Goal: Communication & Community: Answer question/provide support

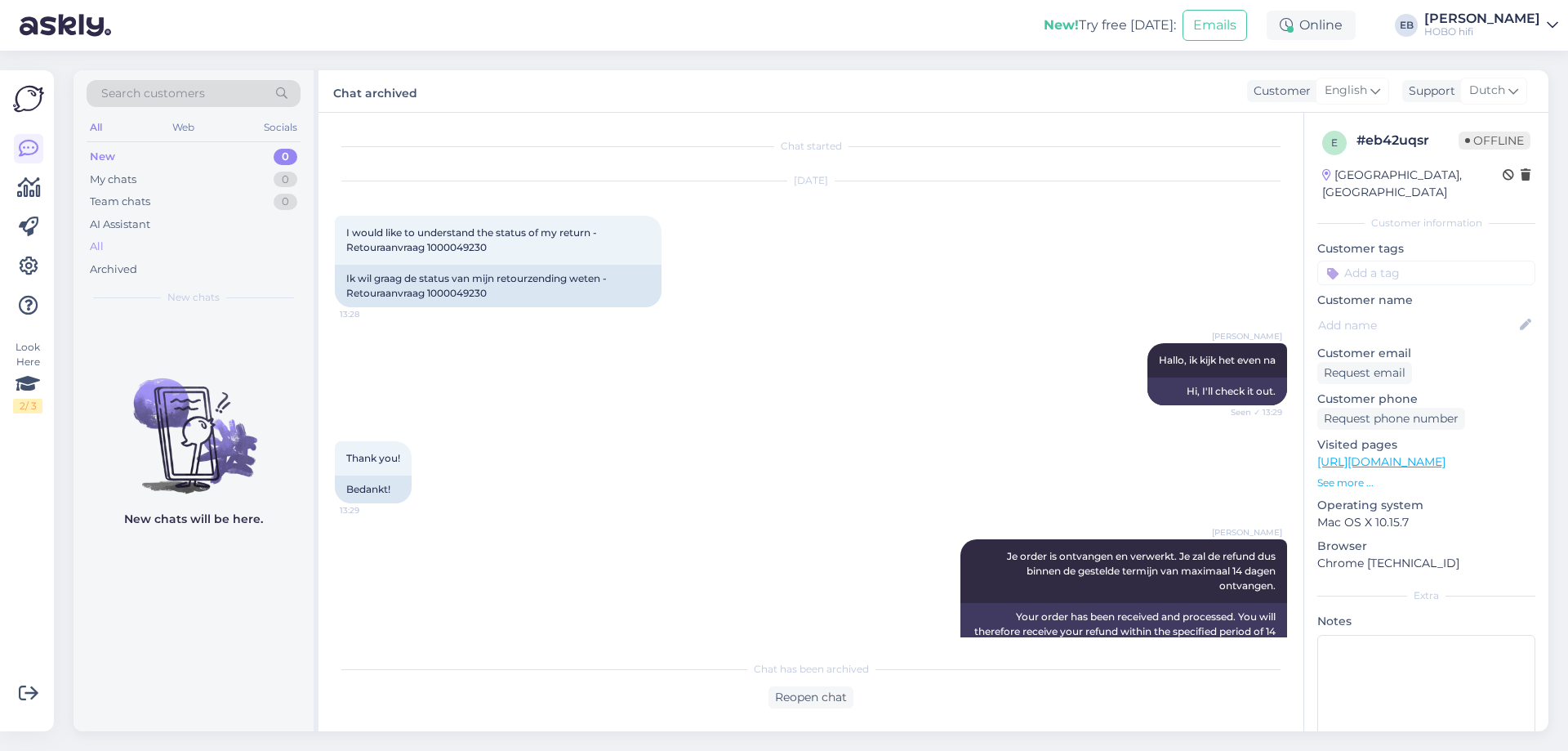
scroll to position [335, 0]
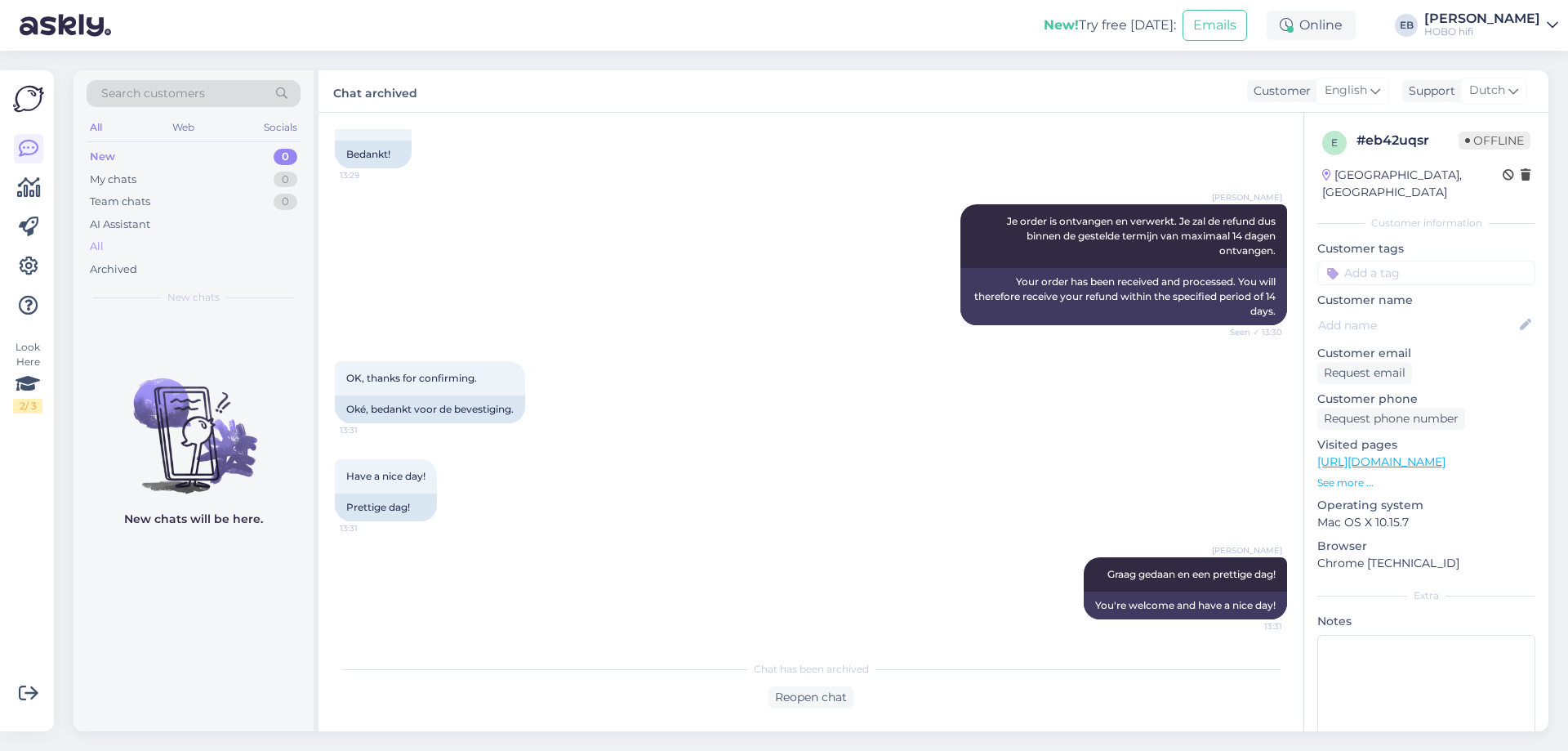
click at [106, 249] on div "All" at bounding box center [194, 247] width 214 height 23
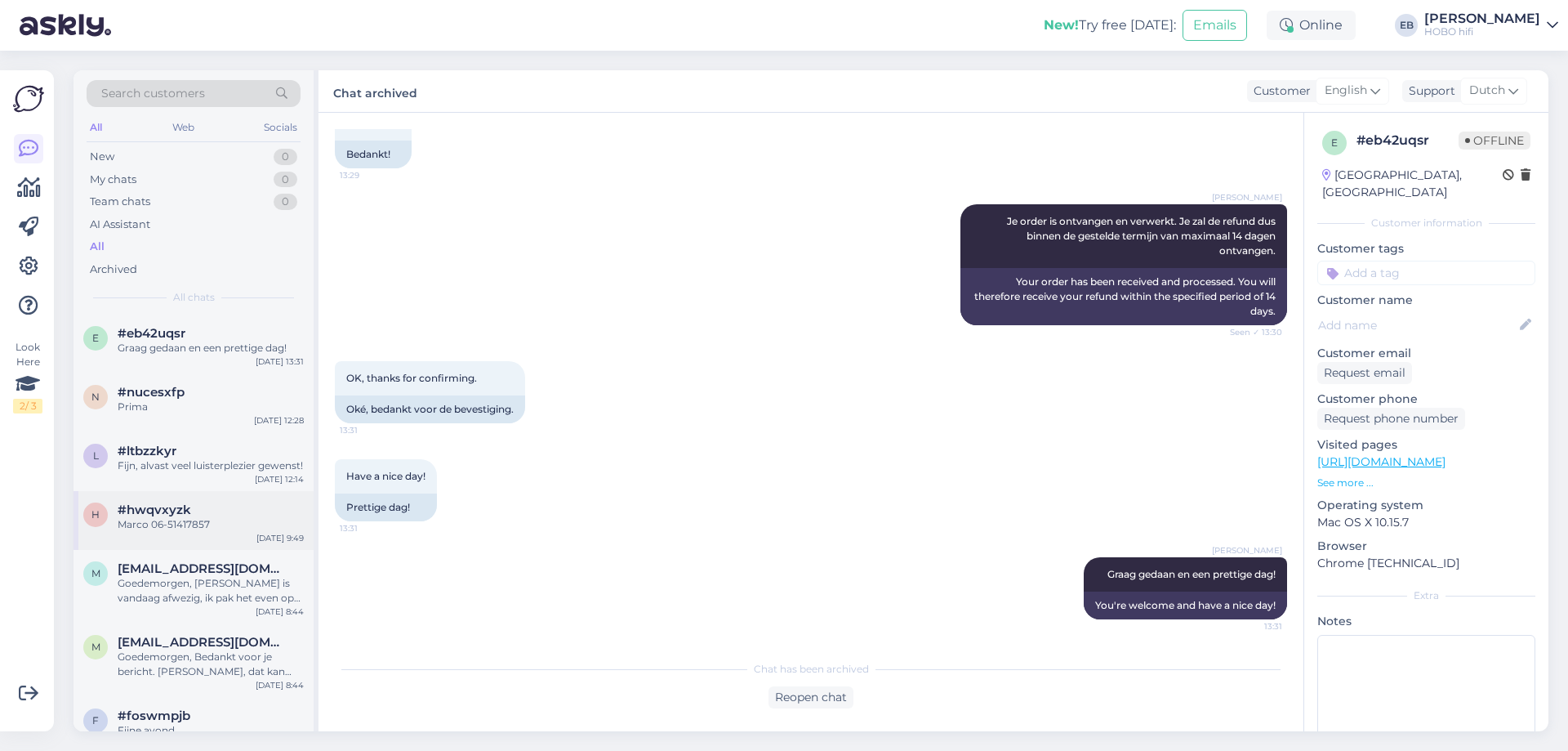
click at [212, 525] on div "Marco 06-51417857" at bounding box center [210, 524] width 187 height 15
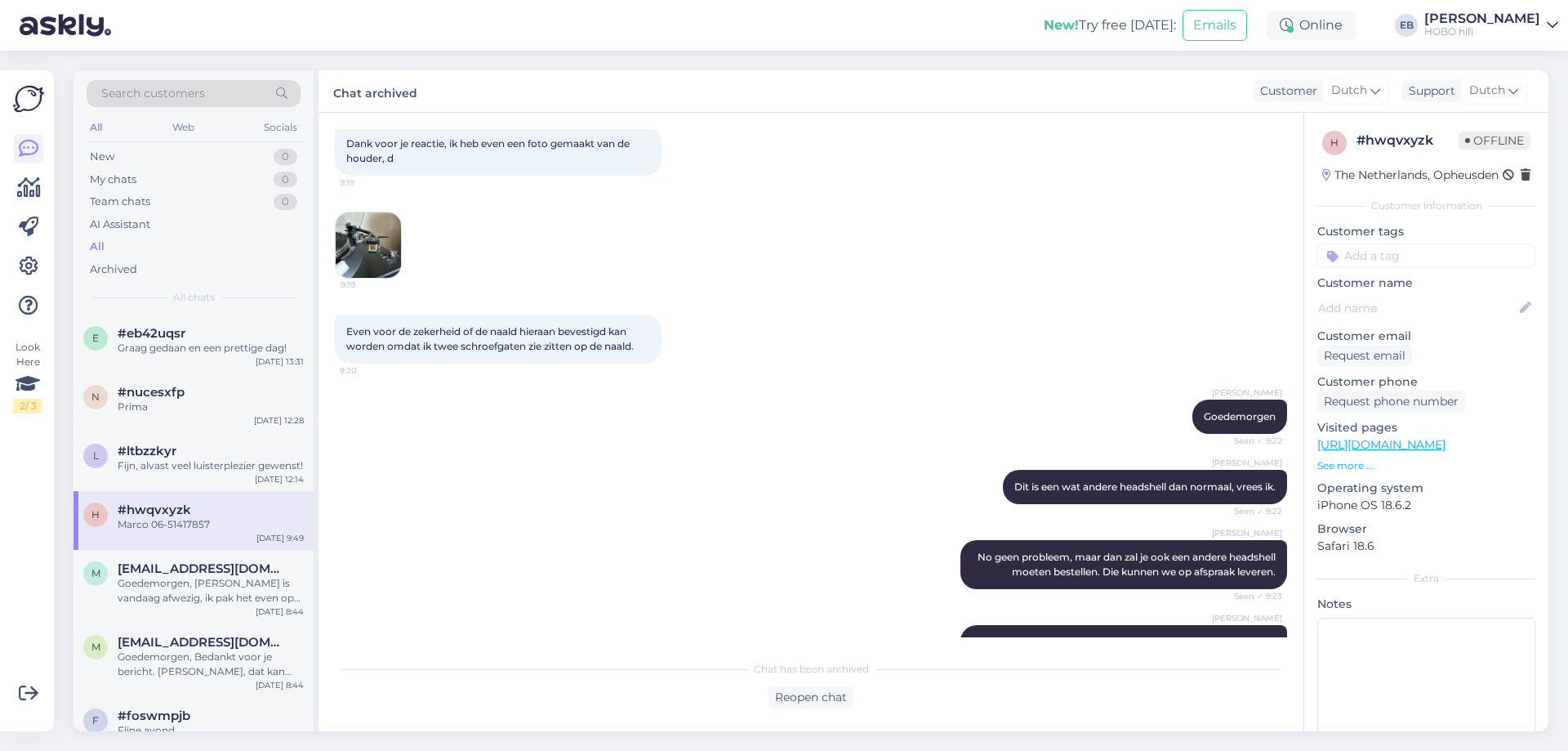
scroll to position [0, 0]
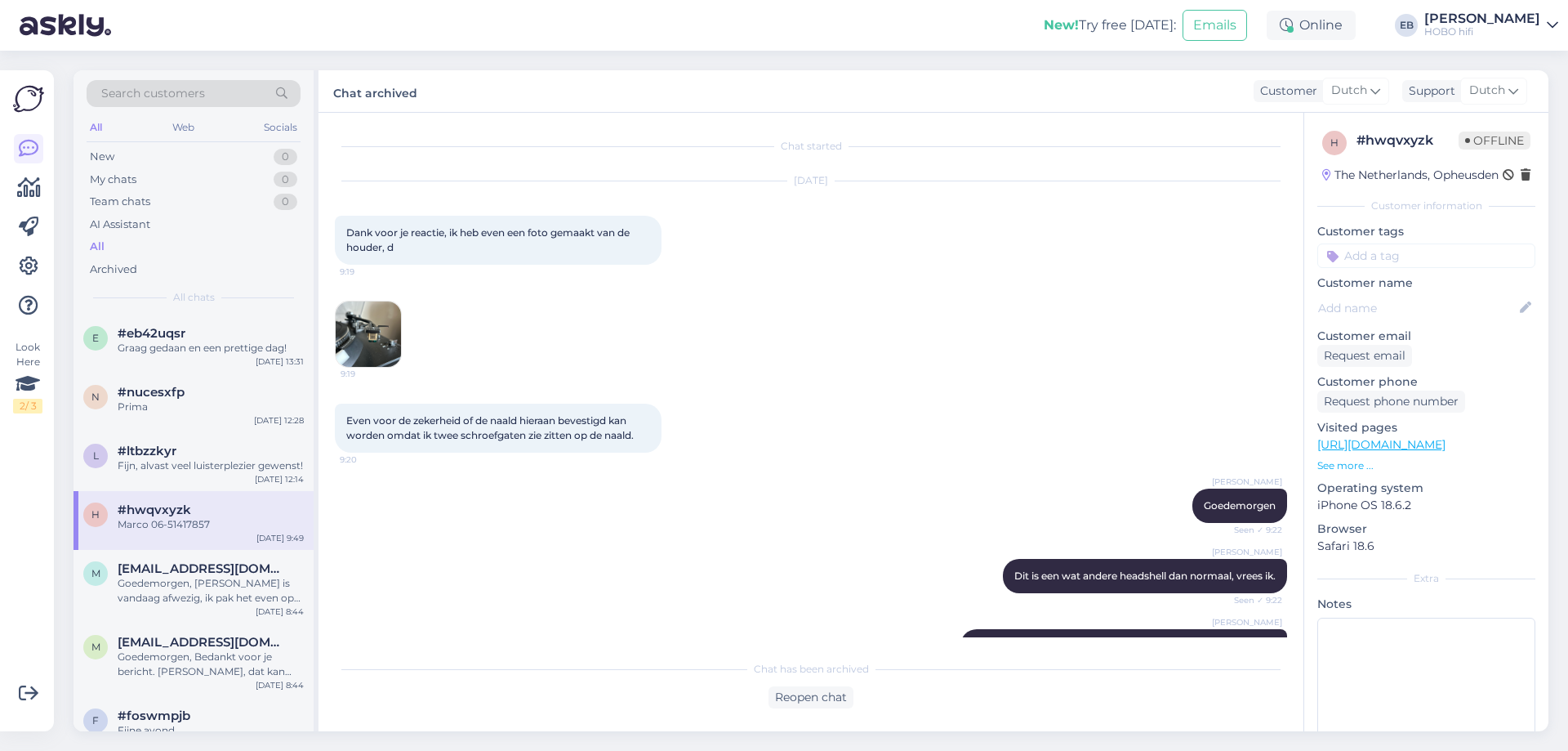
click at [382, 337] on img at bounding box center [368, 333] width 65 height 65
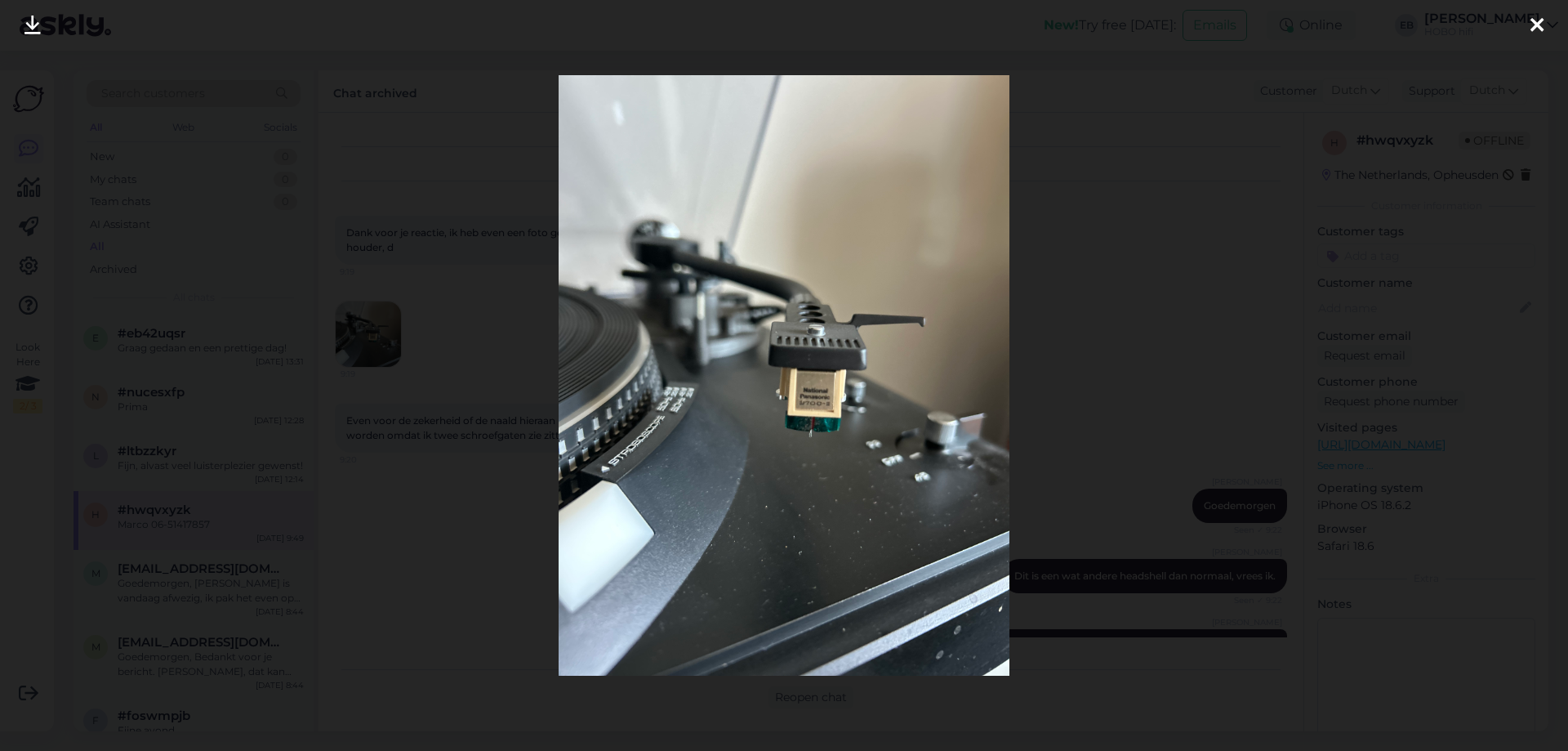
click at [1544, 19] on div at bounding box center [1538, 25] width 33 height 51
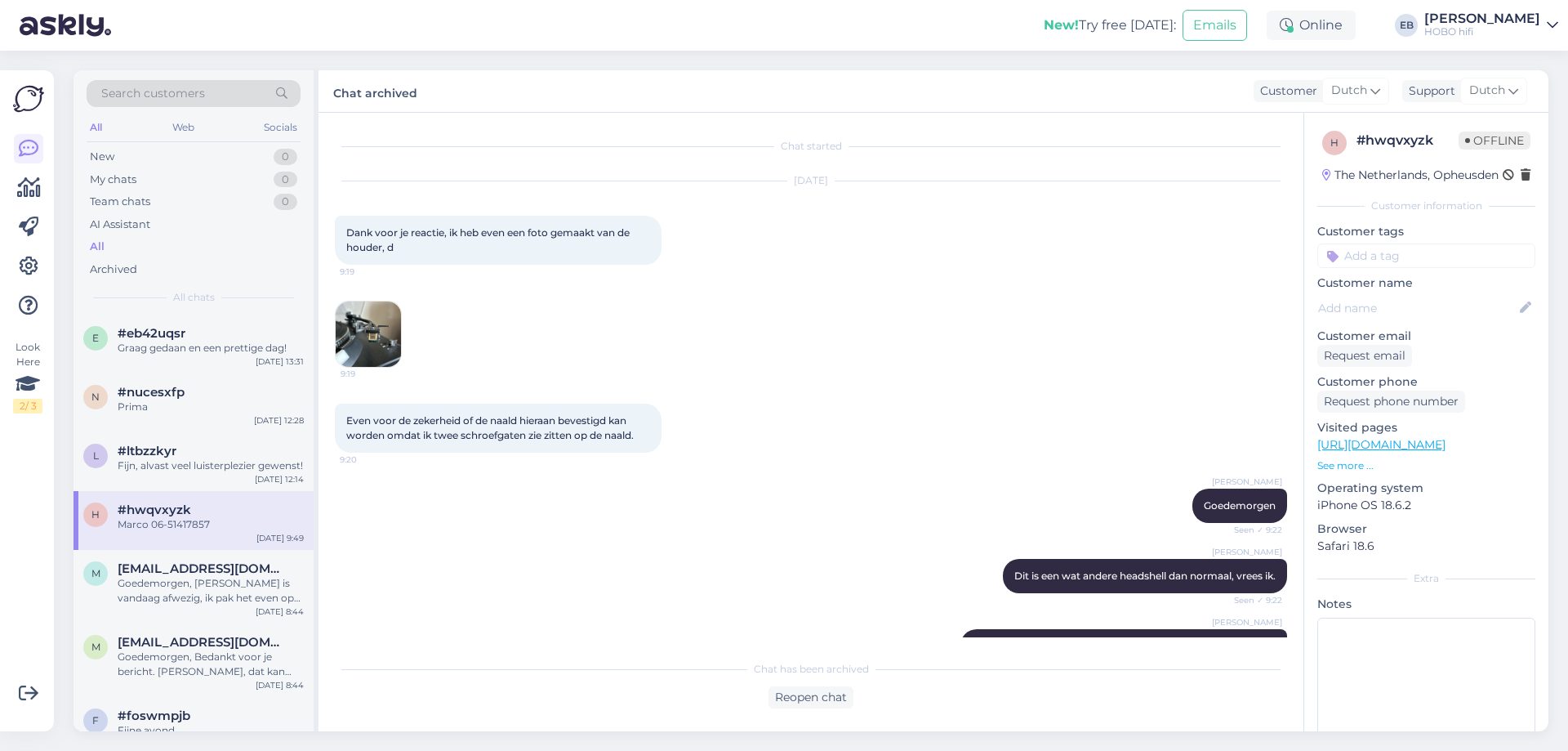
click at [624, 381] on div "[DATE] Dank voor je reactie, ik heb even een foto gemaakt van de houder, d 9:19…" at bounding box center [811, 274] width 952 height 222
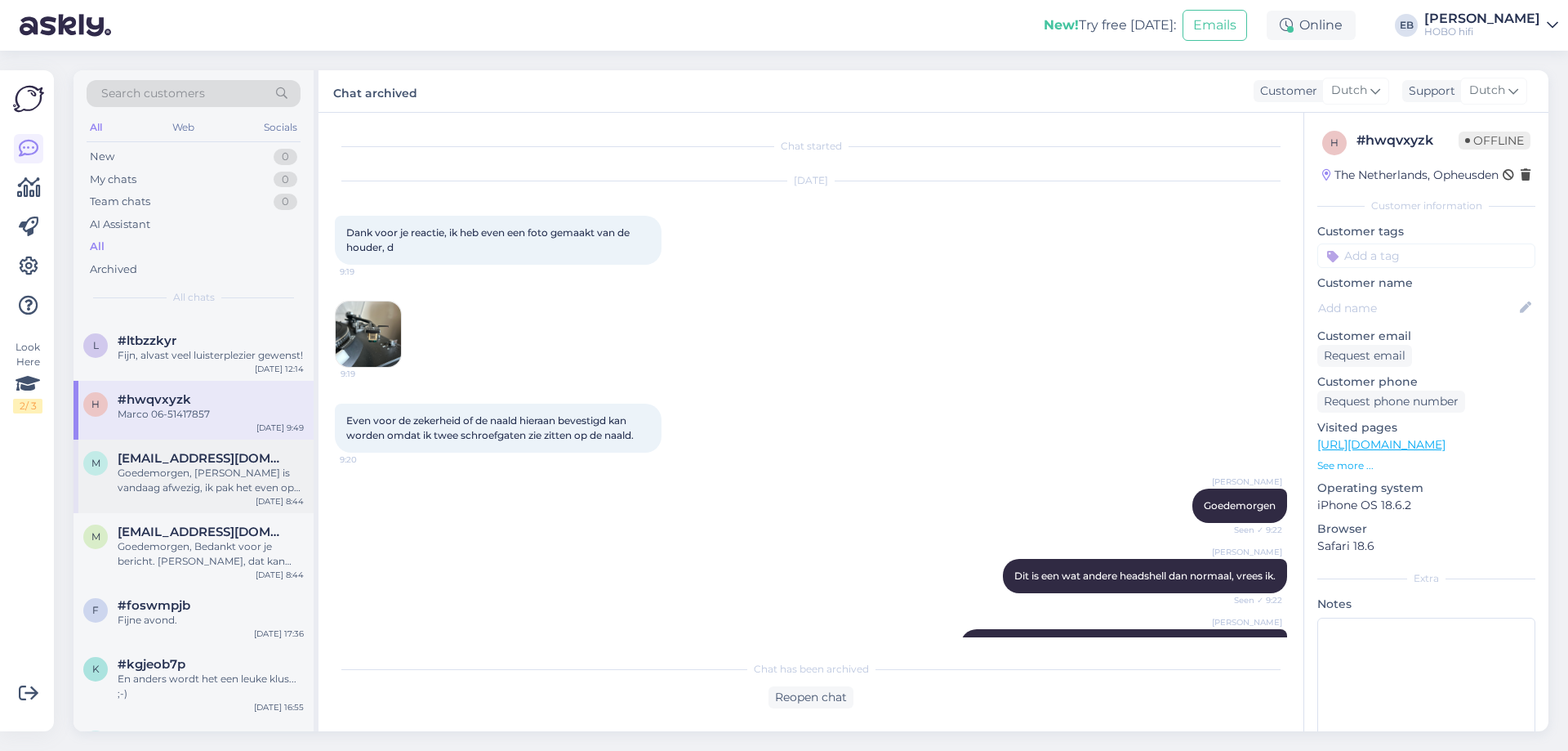
scroll to position [163, 0]
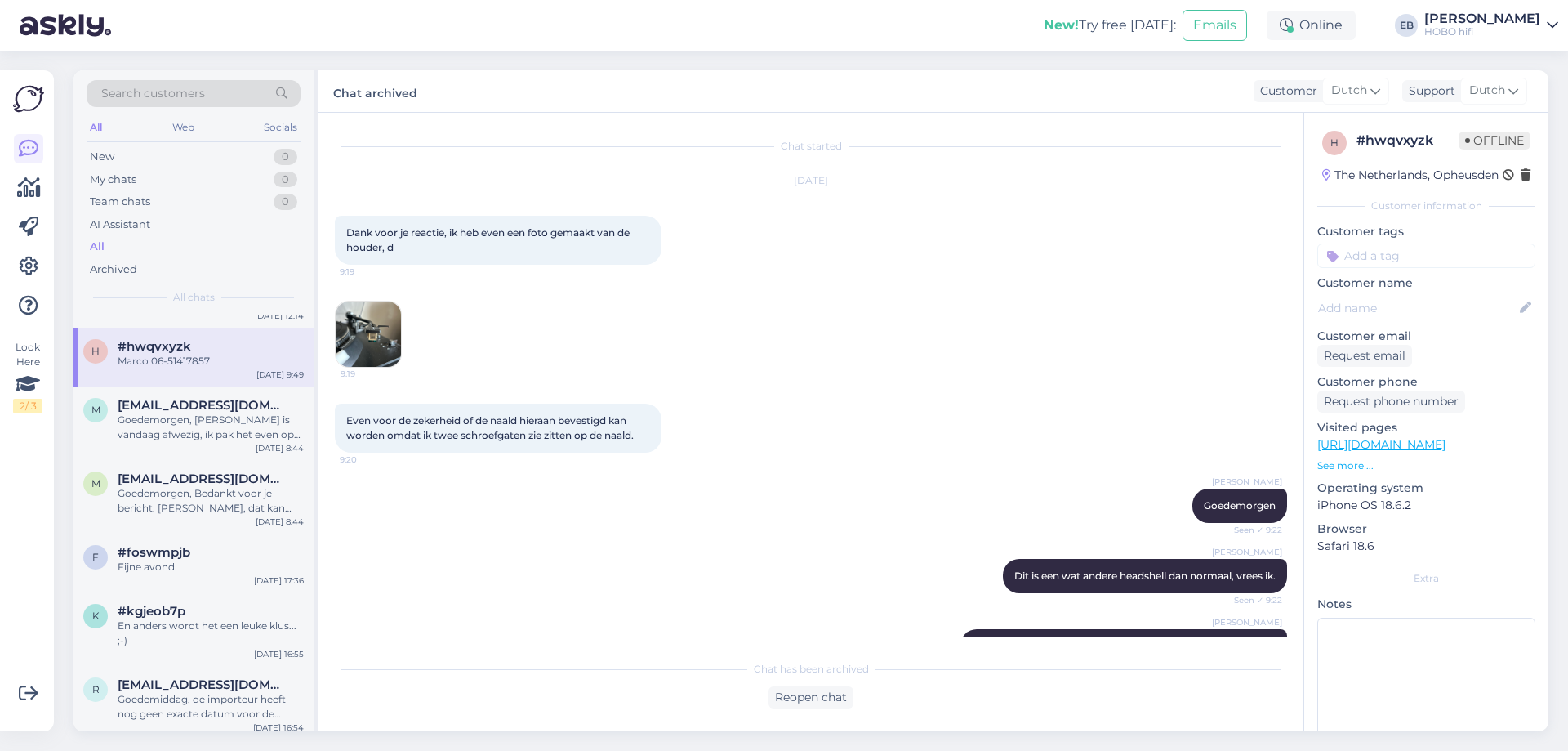
click at [675, 392] on div "Even voor de zekerheid of de naald hieraan bevestigd kan worden omdat ik twee s…" at bounding box center [811, 428] width 952 height 85
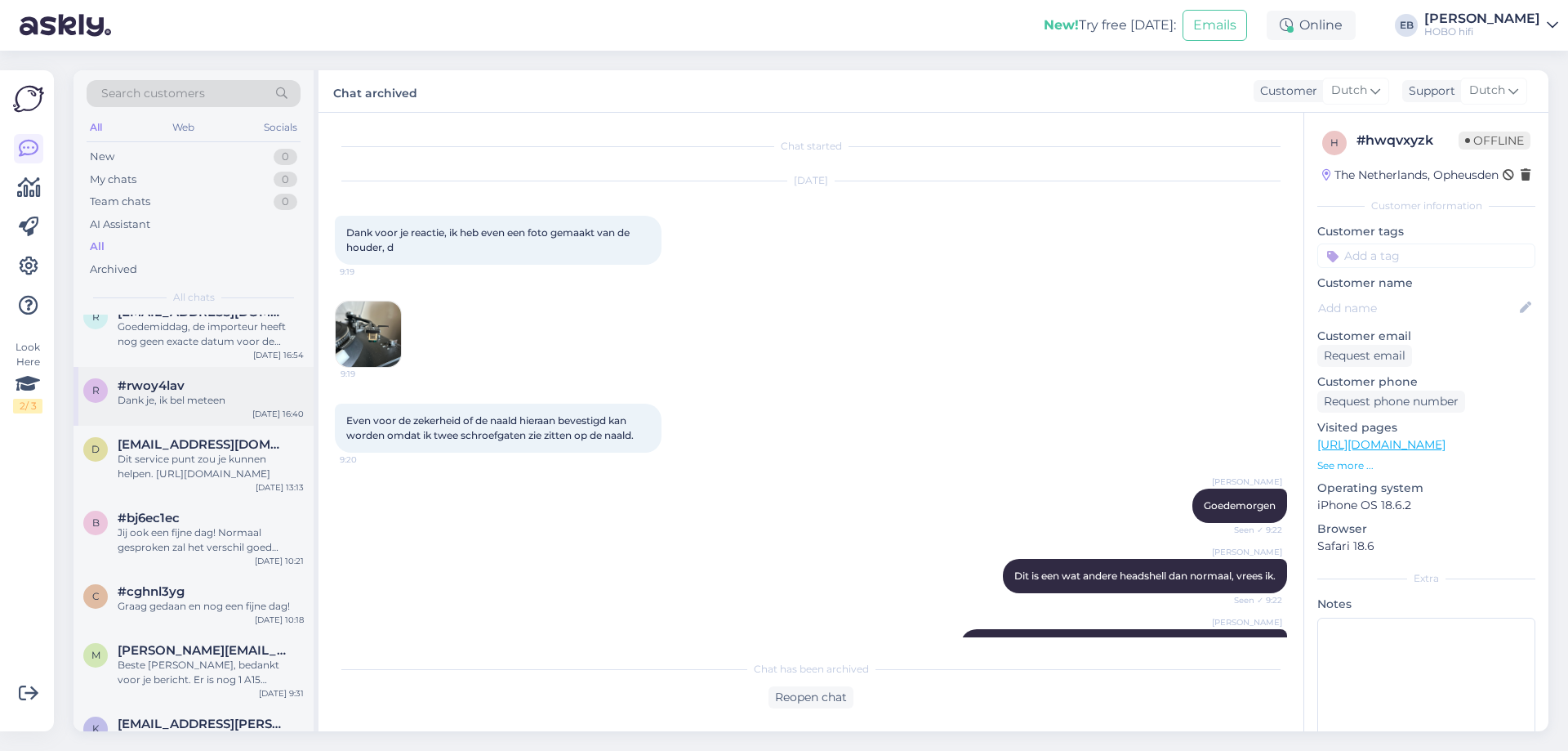
scroll to position [572, 0]
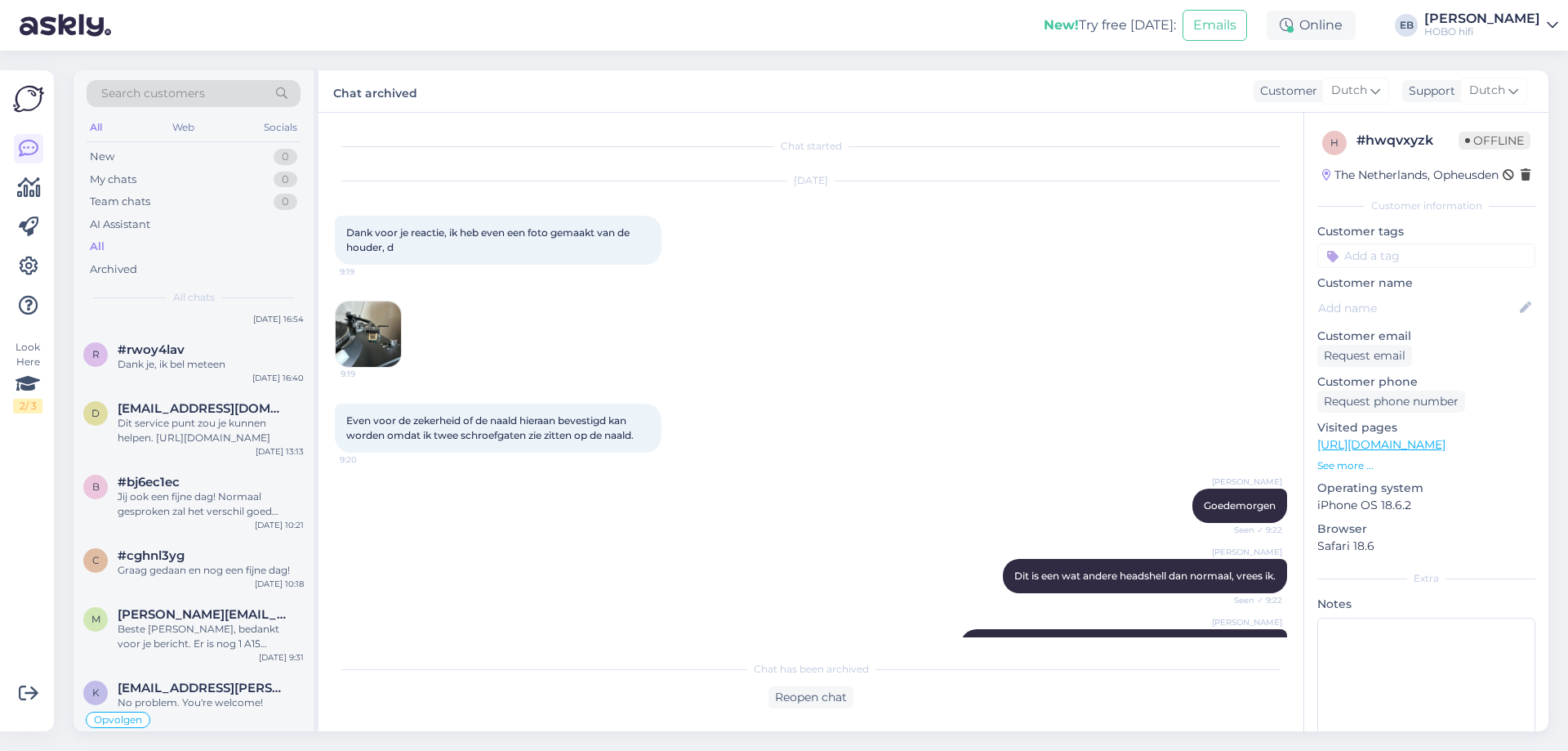
click at [600, 288] on div "[DATE] Dank voor je reactie, ik heb even een foto gemaakt van de houder, d 9:19…" at bounding box center [811, 274] width 952 height 222
click at [377, 347] on img at bounding box center [368, 333] width 65 height 65
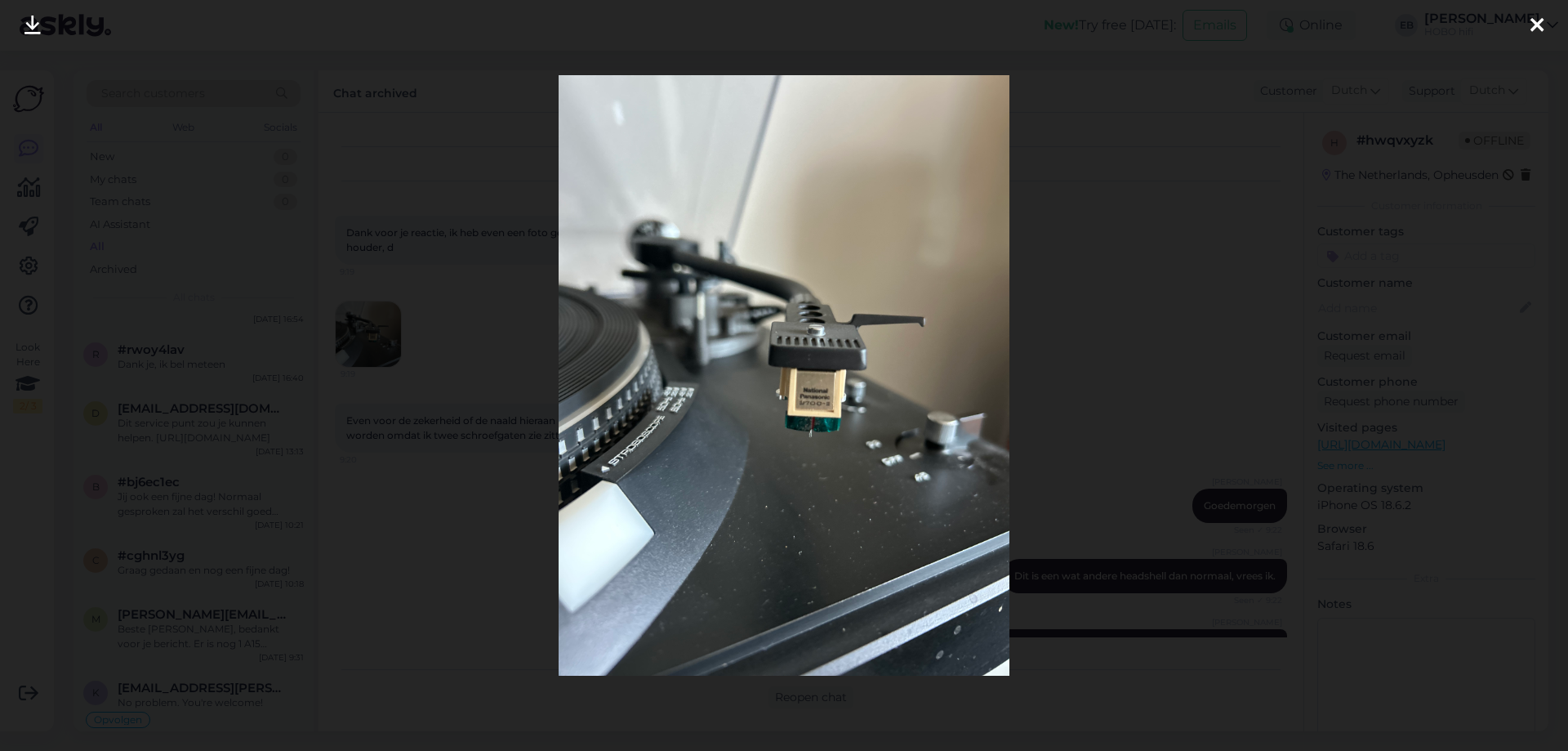
click at [1538, 28] on icon at bounding box center [1537, 26] width 13 height 21
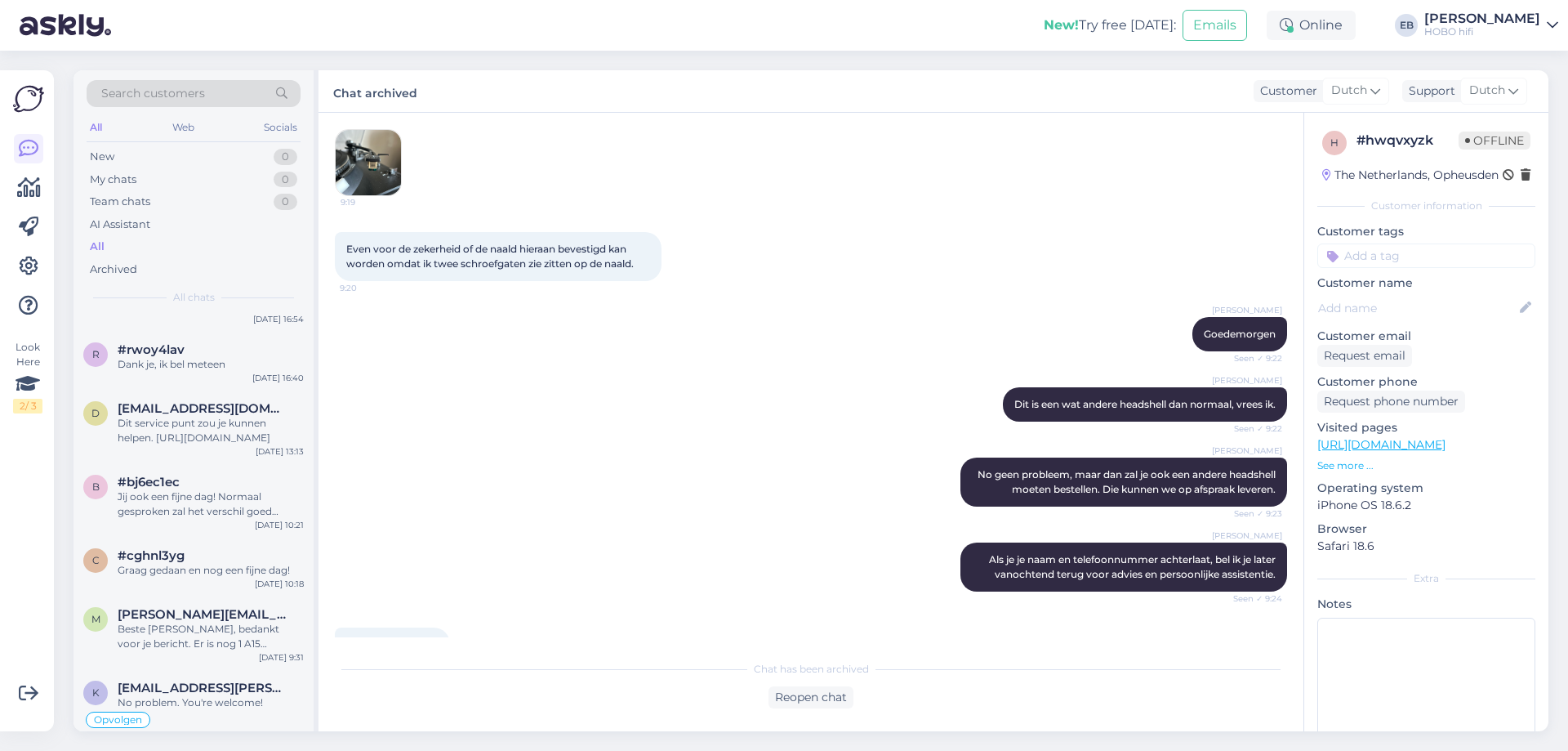
scroll to position [228, 0]
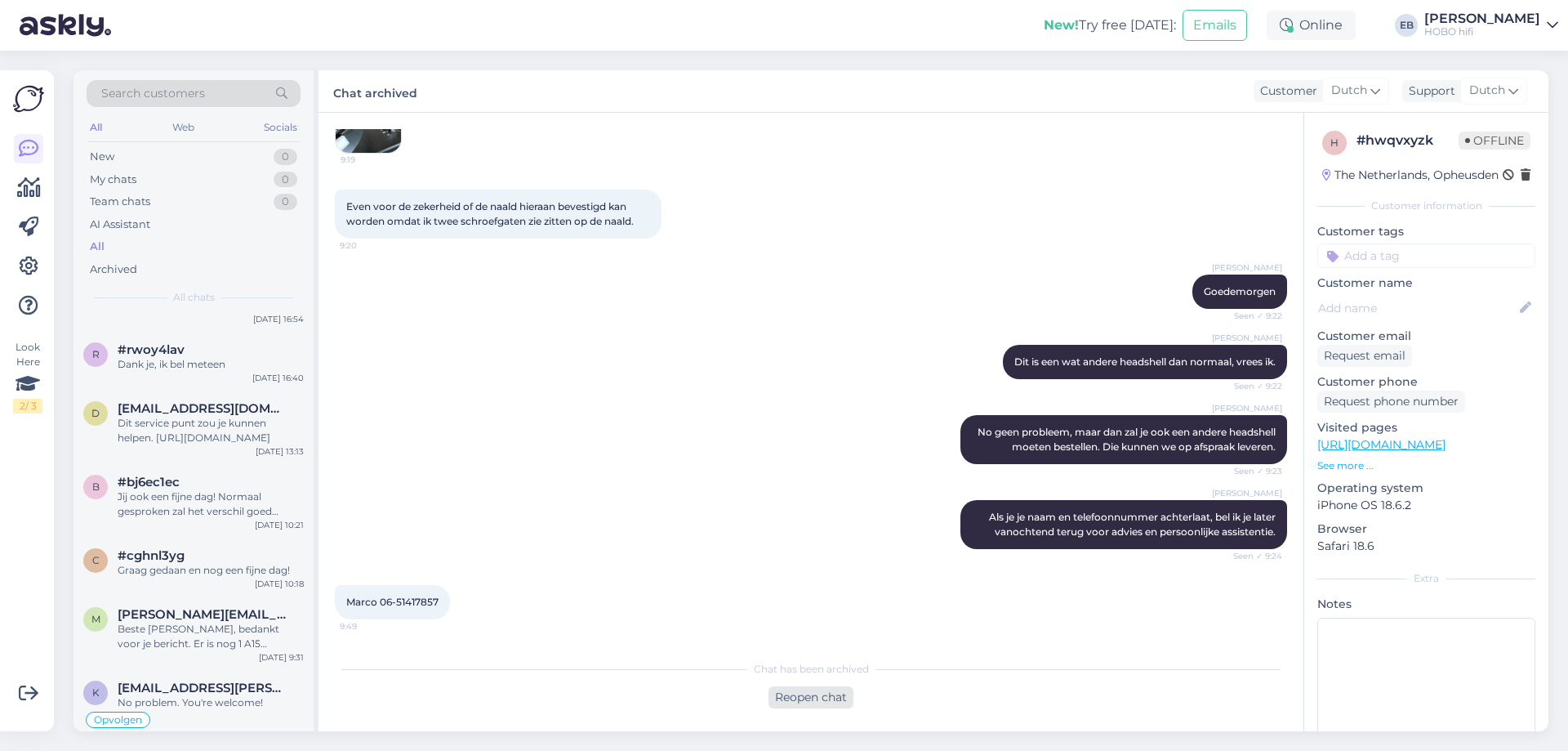
click at [808, 689] on div "Reopen chat" at bounding box center [811, 696] width 85 height 22
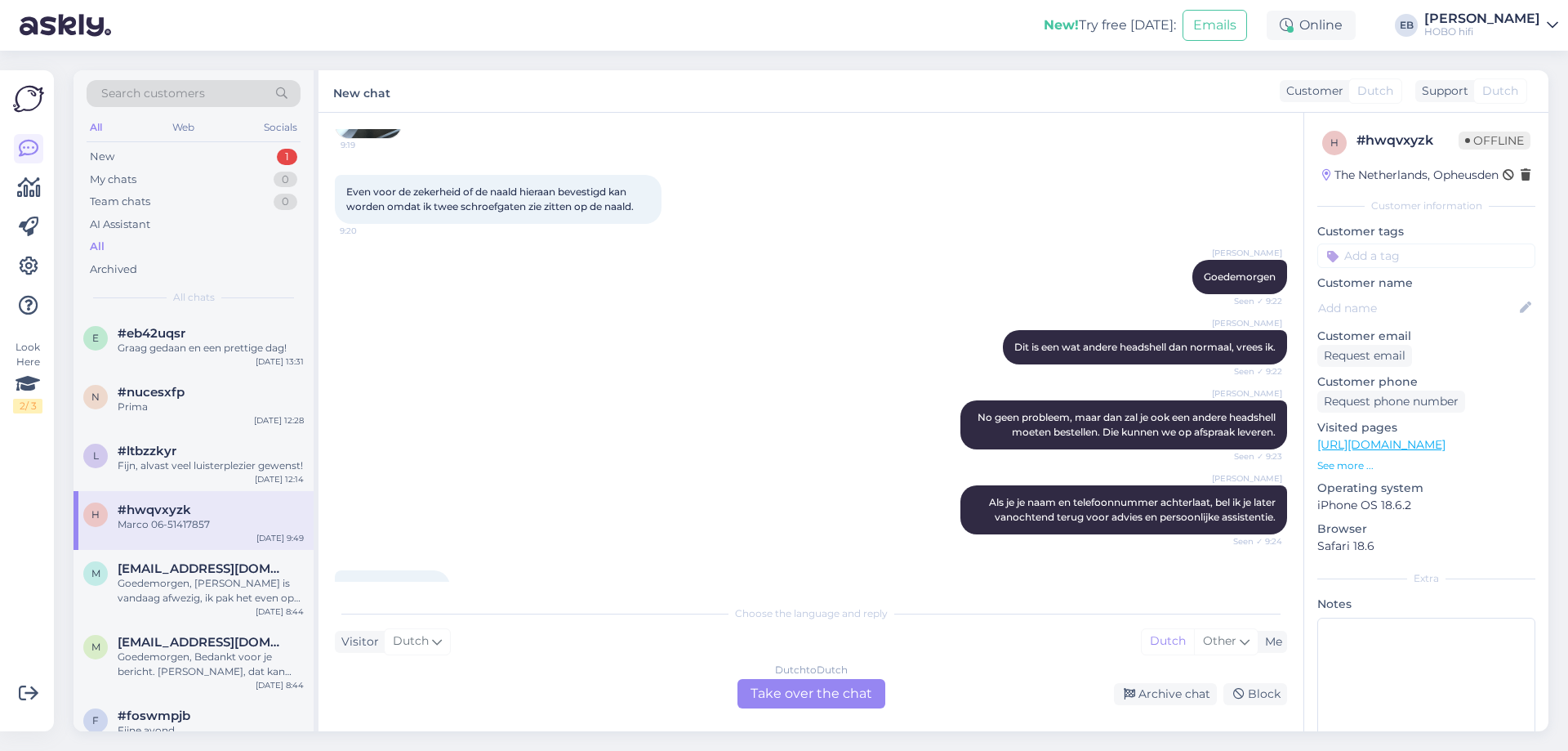
click at [754, 696] on div "Dutch to Dutch Take over the chat" at bounding box center [812, 694] width 148 height 30
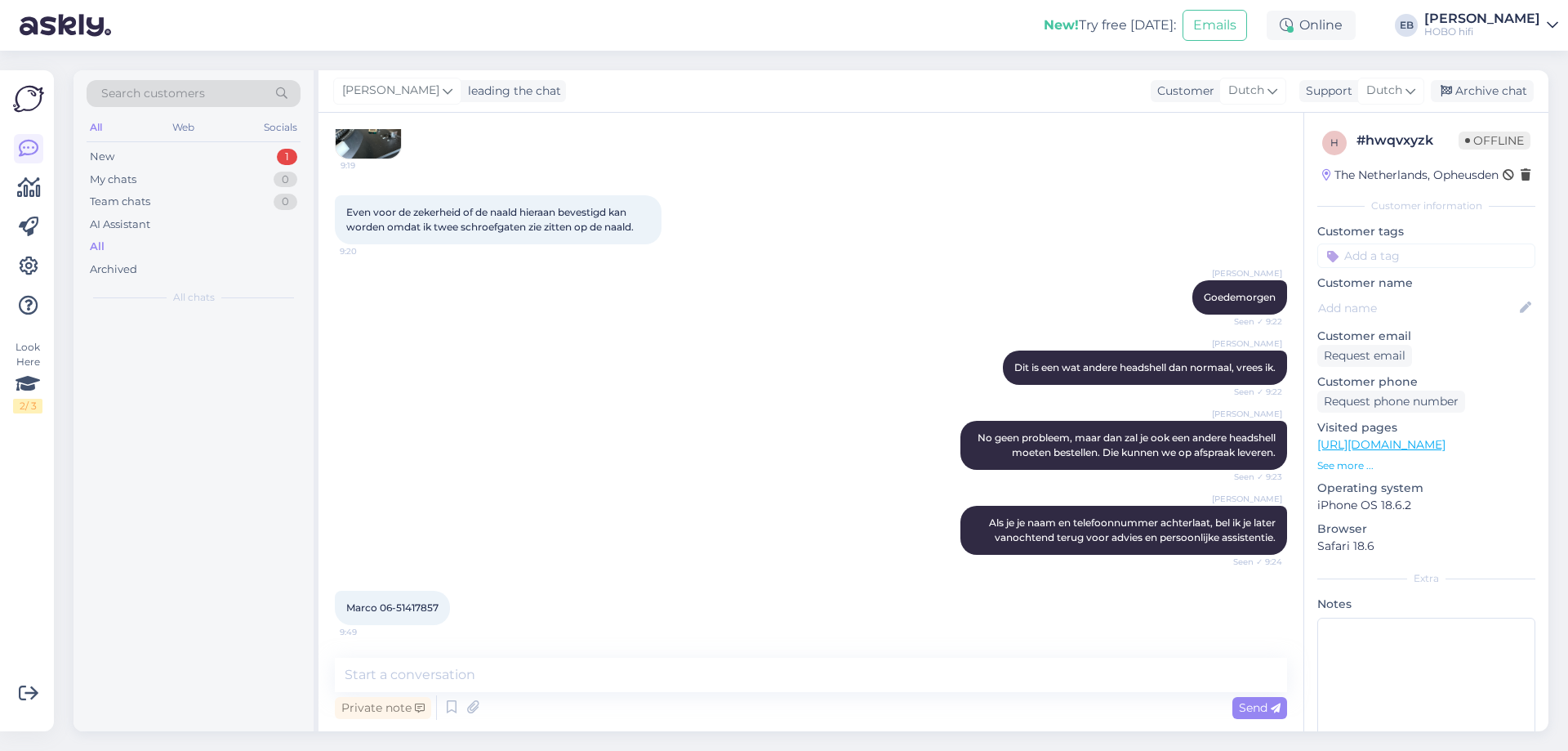
scroll to position [223, 0]
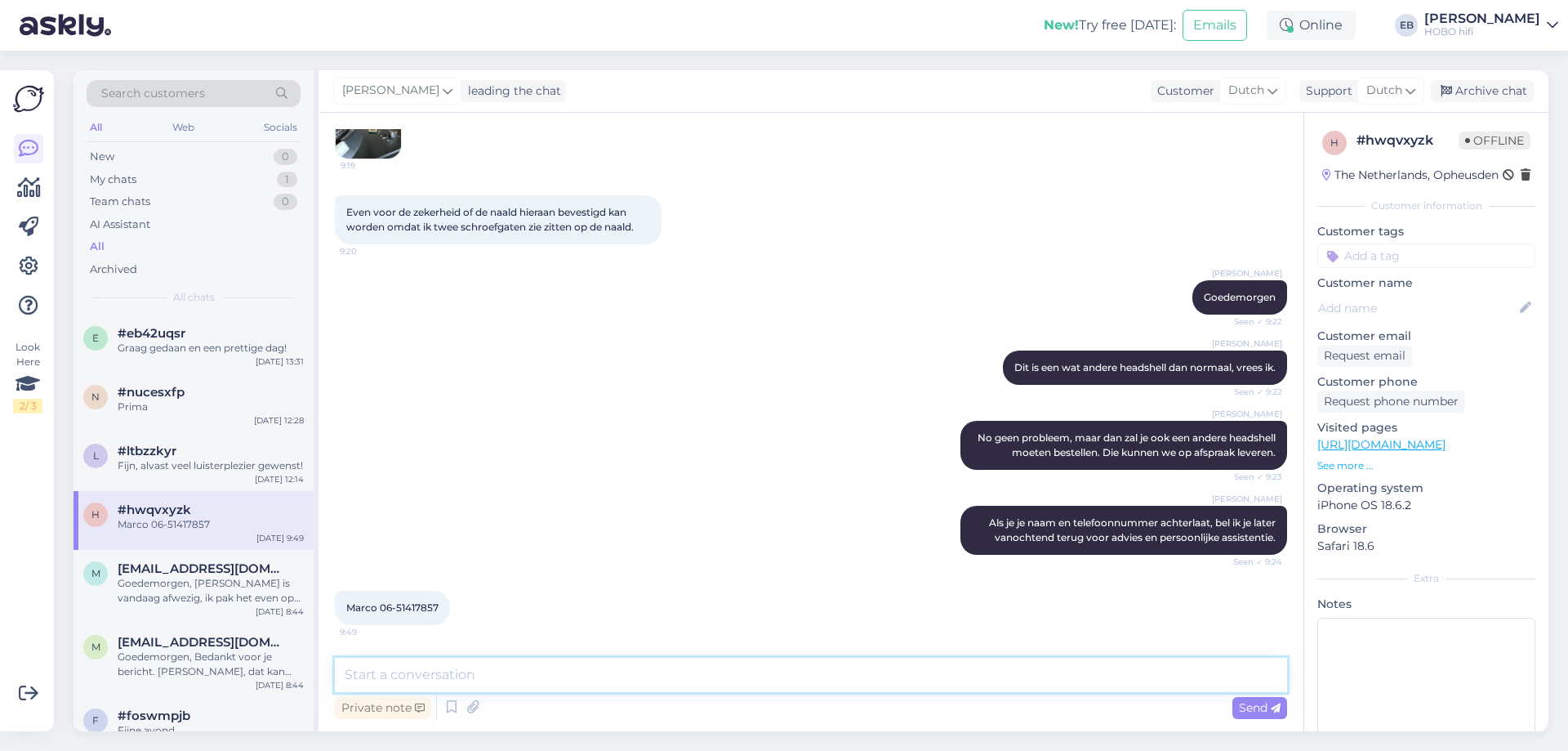
click at [465, 683] on textarea at bounding box center [811, 675] width 952 height 35
click at [389, 668] on textarea at bounding box center [811, 675] width 952 height 35
paste textarea "[URL][DOMAIN_NAME]"
type textarea "[URL][DOMAIN_NAME]"
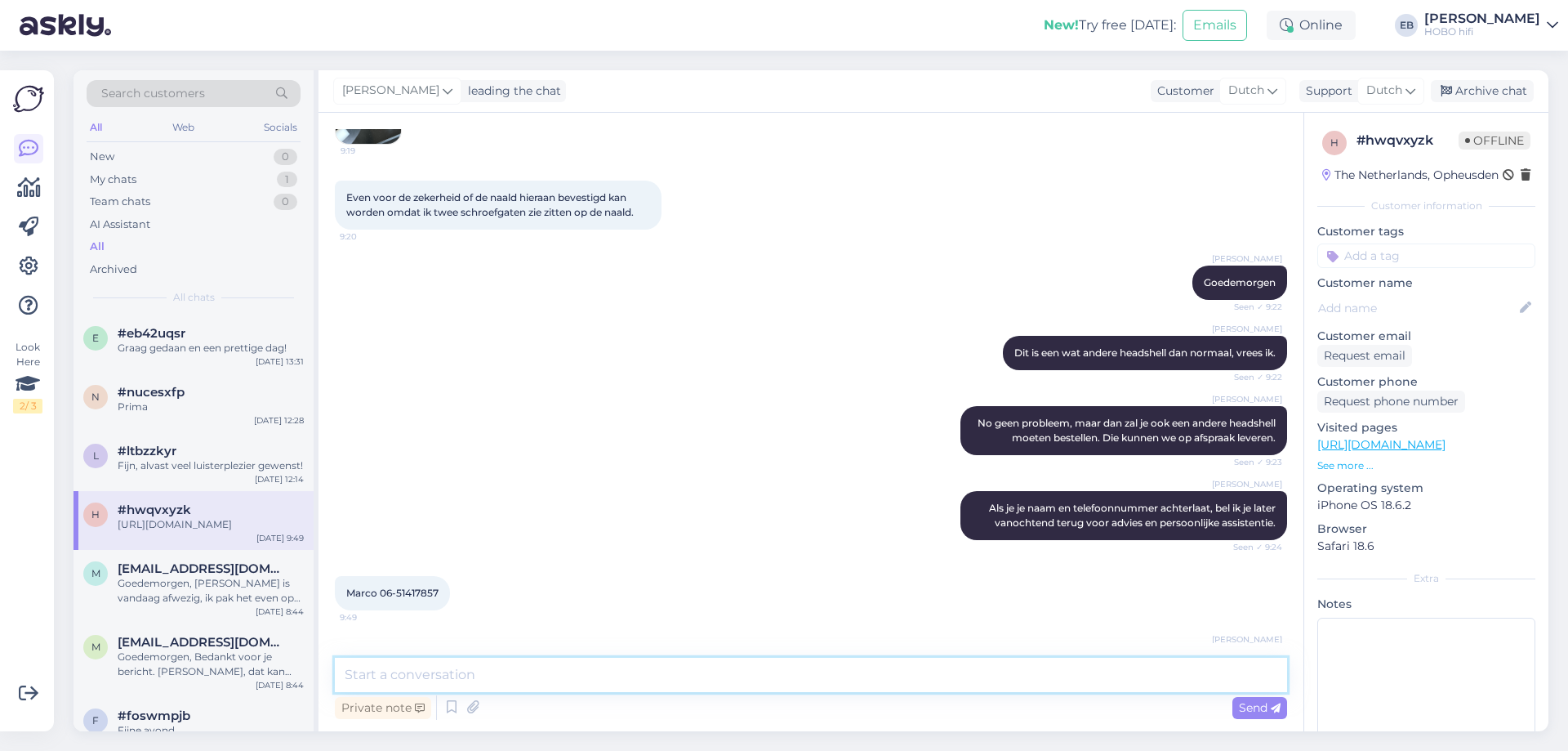
scroll to position [293, 0]
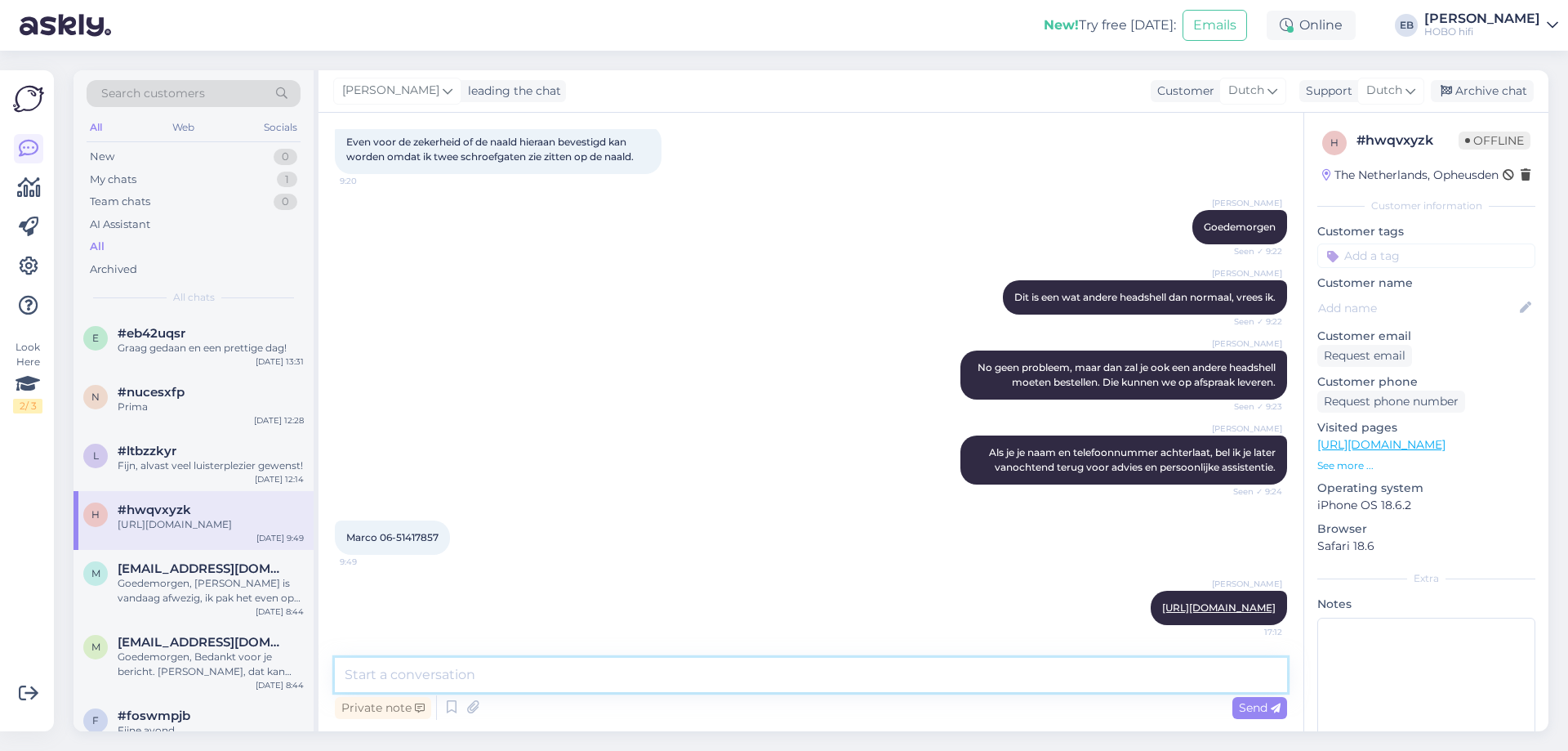
click at [389, 668] on textarea at bounding box center [811, 675] width 952 height 35
click at [919, 374] on div "[PERSON_NAME] No geen probleem, maar dan zal je ook een andere headshell moeten…" at bounding box center [811, 375] width 952 height 85
click at [540, 682] on textarea at bounding box center [811, 675] width 952 height 35
type textarea "Deze kost € 49,-"
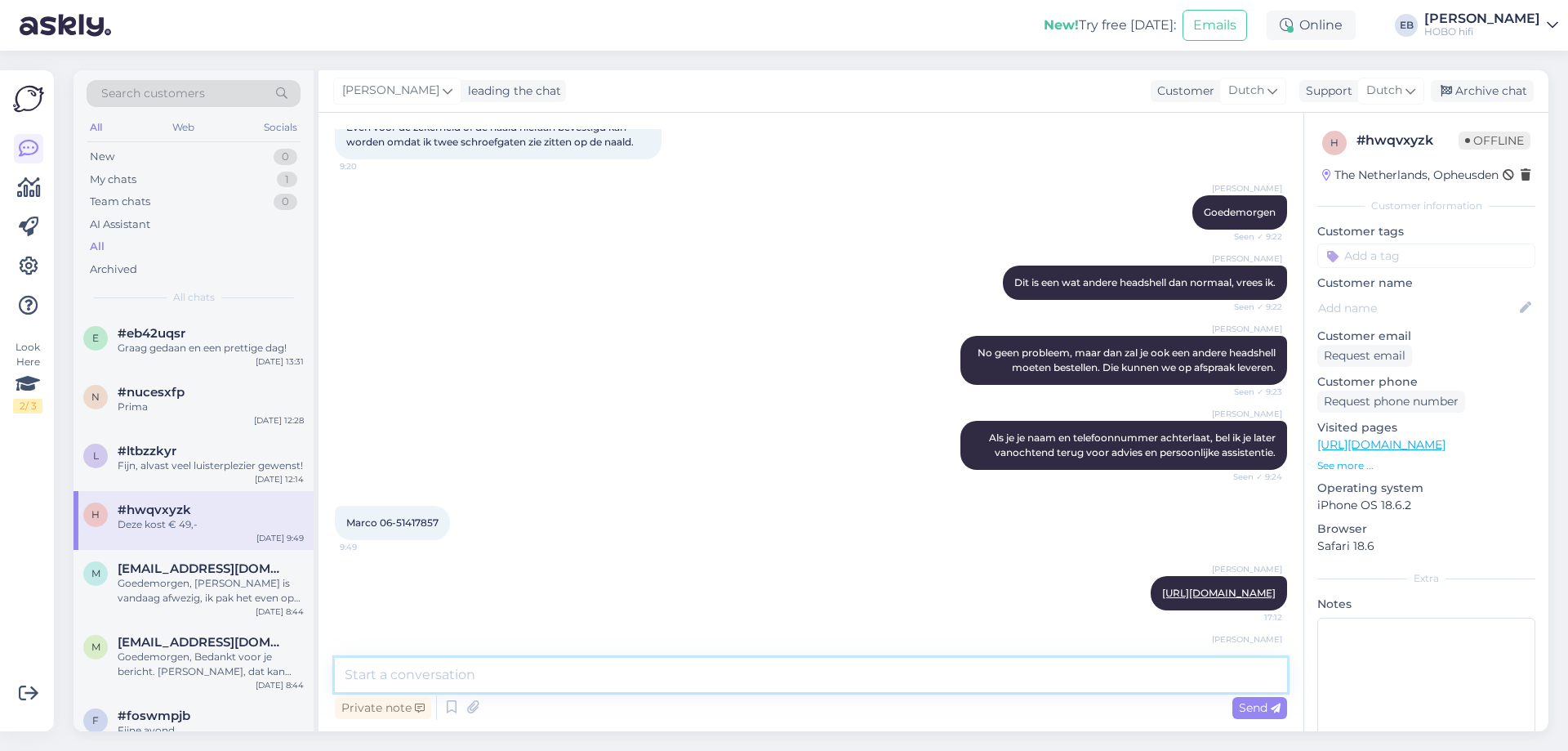
scroll to position [364, 0]
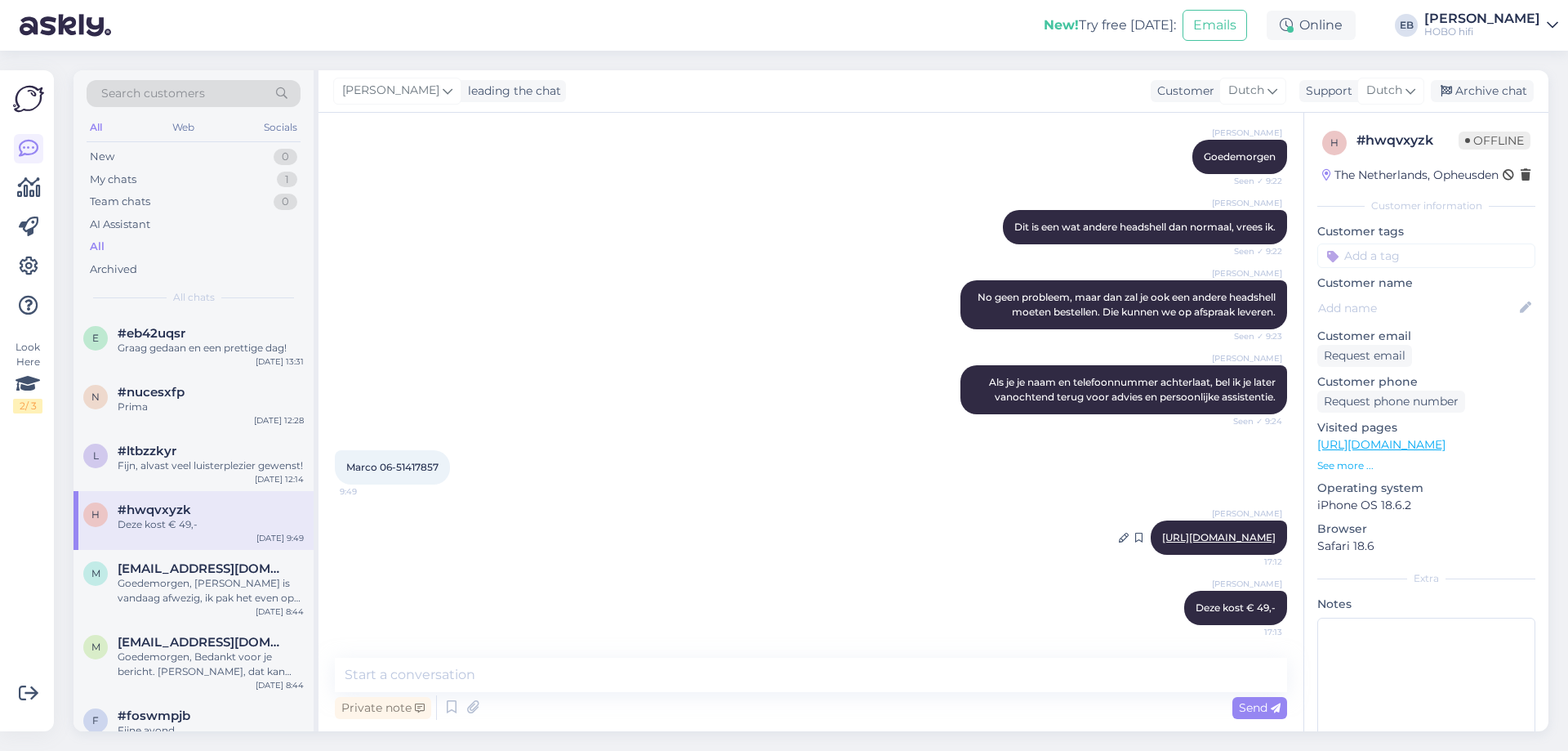
click at [1151, 544] on div "[PERSON_NAME] [URL][DOMAIN_NAME] 17:12" at bounding box center [1219, 537] width 136 height 35
click at [1163, 538] on link "[URL][DOMAIN_NAME]" at bounding box center [1219, 537] width 114 height 12
